Goal: Task Accomplishment & Management: Manage account settings

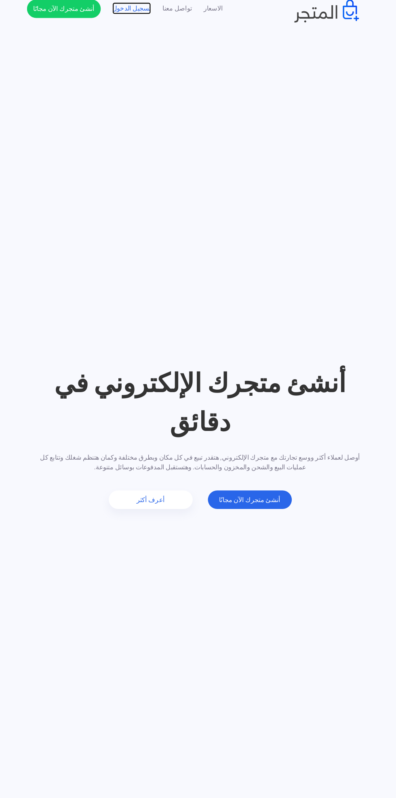
click at [135, 24] on link "تسجيل الدخول" at bounding box center [138, 24] width 34 height 8
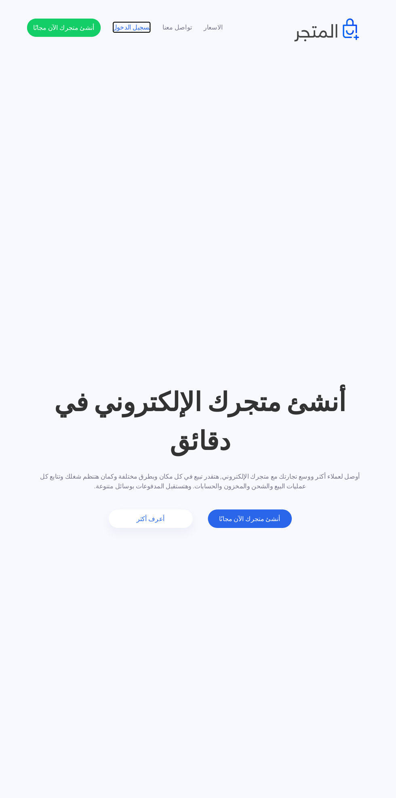
click at [123, 21] on link "تسجيل الدخول" at bounding box center [138, 24] width 34 height 8
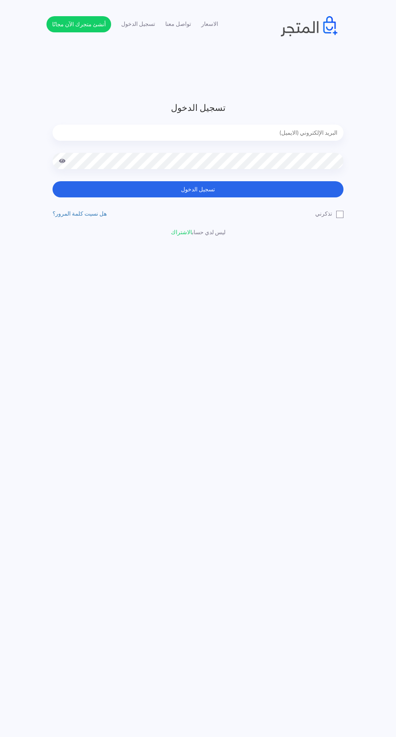
click at [295, 130] on input "email" at bounding box center [198, 133] width 291 height 16
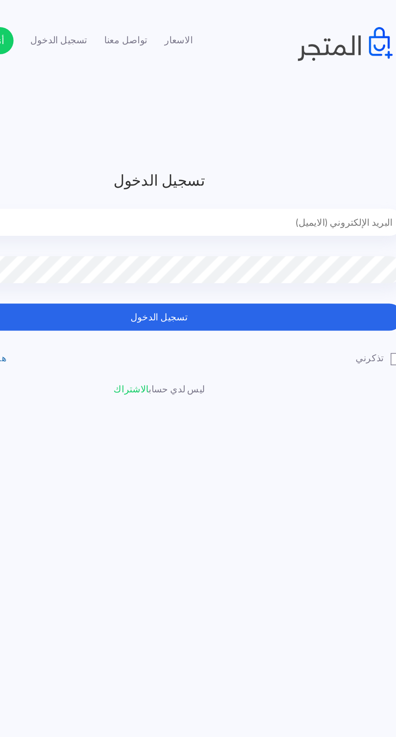
click at [323, 136] on input "email" at bounding box center [198, 133] width 291 height 16
type input "faskhaniawladsaleh@gmail.com"
click at [53, 181] on button "تسجيل الدخول" at bounding box center [198, 189] width 291 height 16
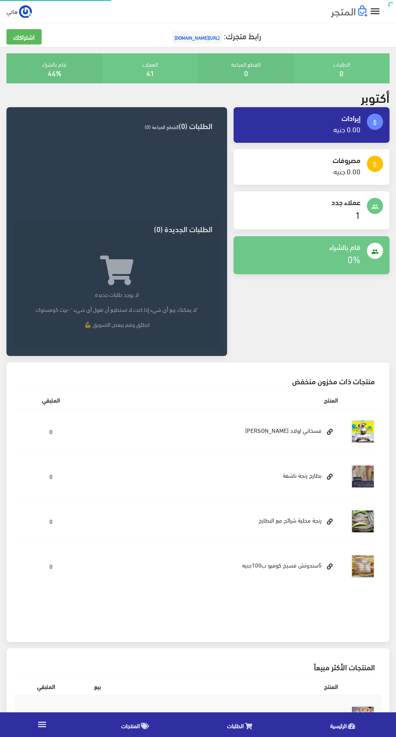
click at [375, 15] on icon "" at bounding box center [376, 12] width 12 height 12
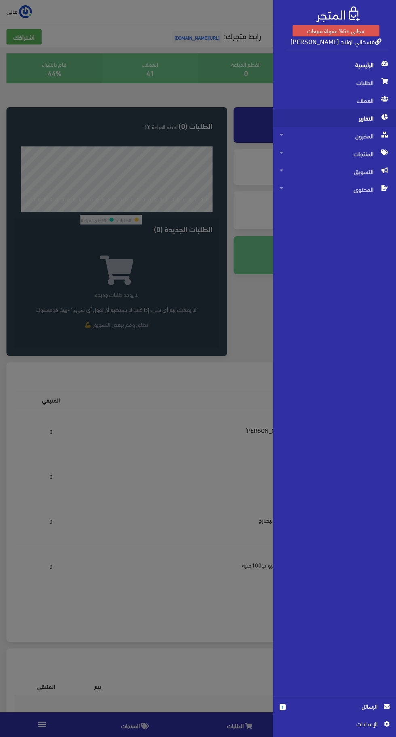
click at [325, 110] on span "التقارير" at bounding box center [335, 118] width 110 height 18
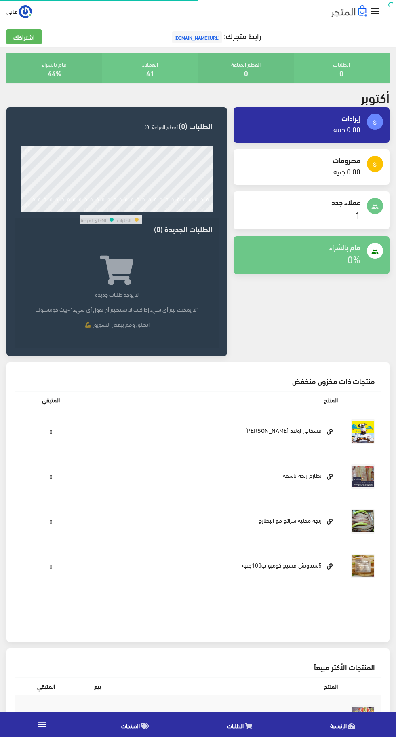
click at [375, 13] on icon "" at bounding box center [376, 12] width 12 height 12
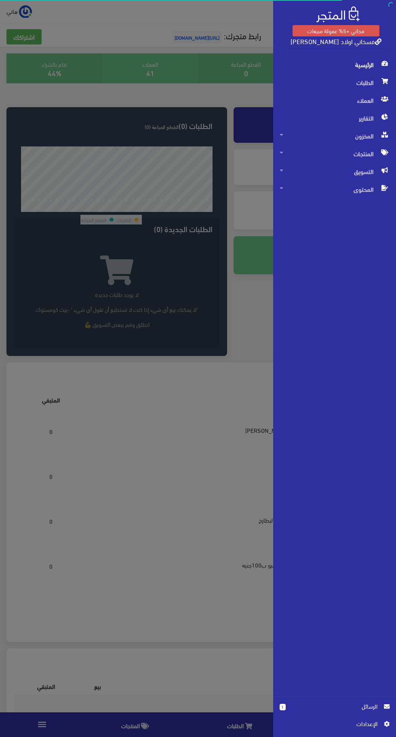
click at [371, 727] on span "اﻹعدادات" at bounding box center [331, 723] width 91 height 9
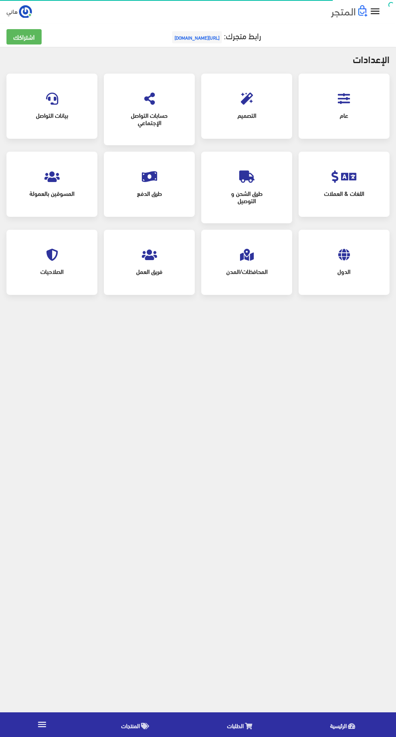
click at [361, 108] on span "عام" at bounding box center [344, 115] width 62 height 18
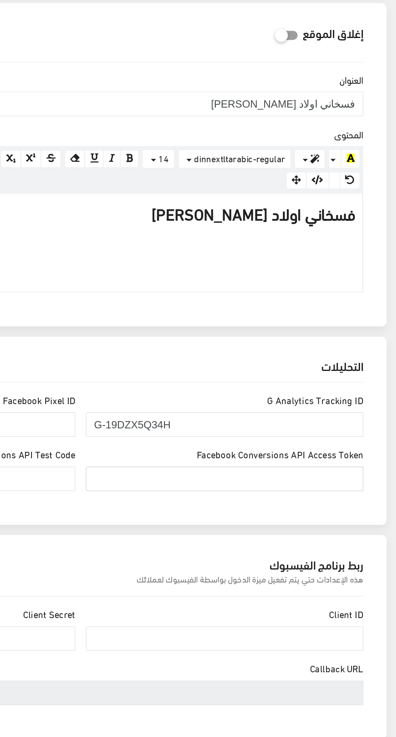
click at [352, 463] on input "Facebook Conversions API Access Token" at bounding box center [288, 466] width 174 height 15
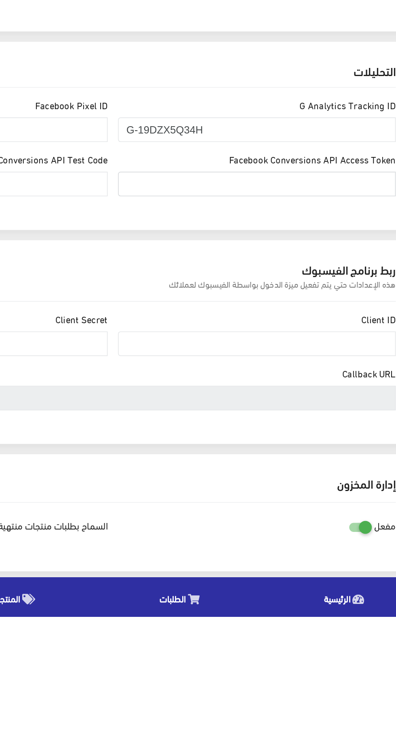
type input "fbq('track', 'ViewContent', { content_ids: ['123'], // 'REQUIRED': array of pro…"
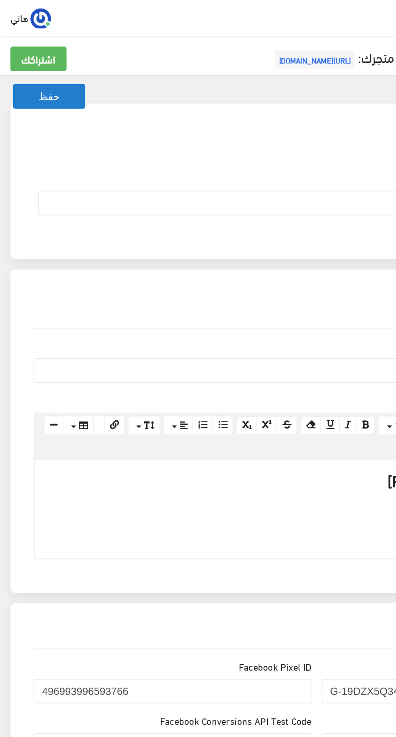
click at [40, 56] on button "حفظ" at bounding box center [30, 60] width 45 height 15
